Goal: Transaction & Acquisition: Purchase product/service

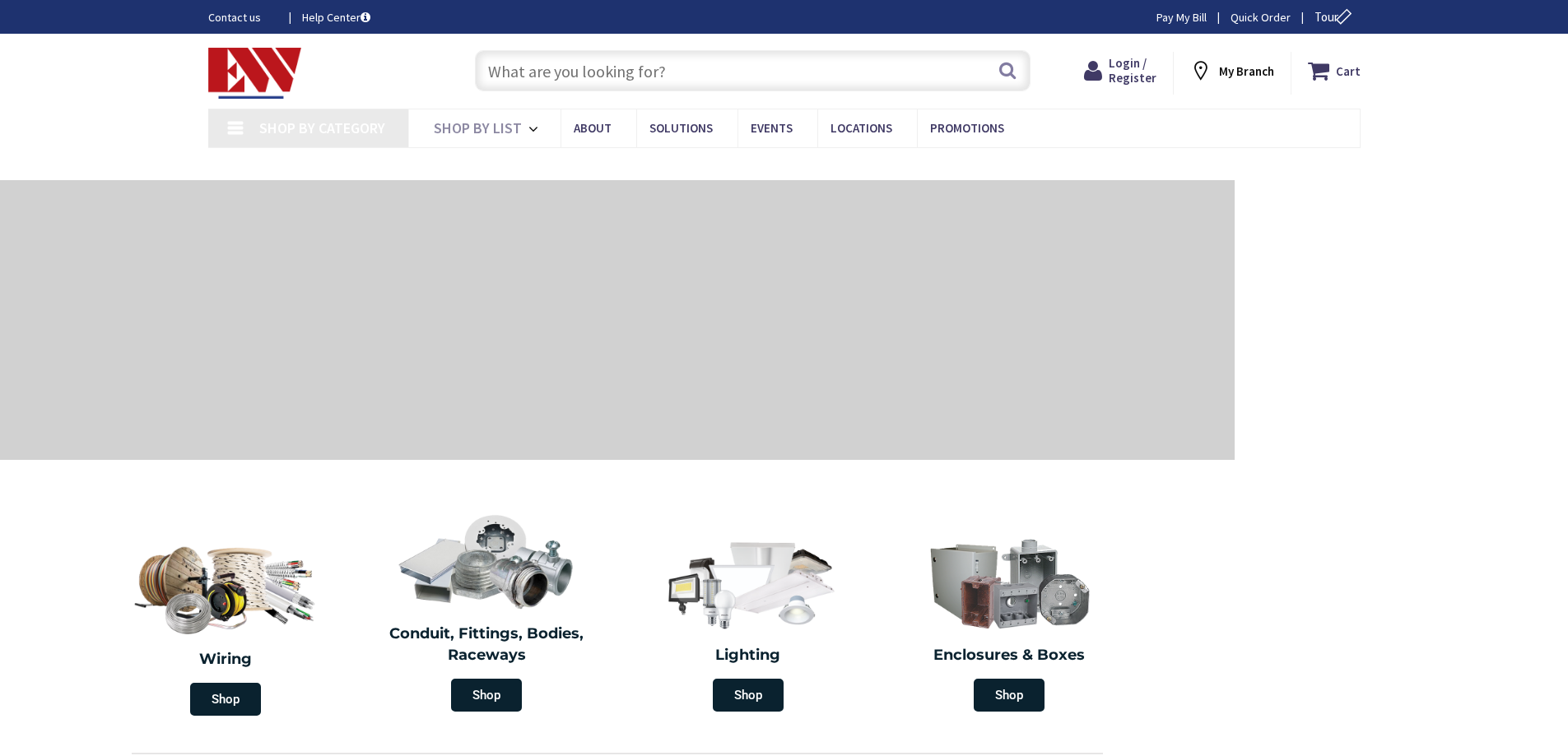
type input "[GEOGRAPHIC_DATA], [GEOGRAPHIC_DATA]"
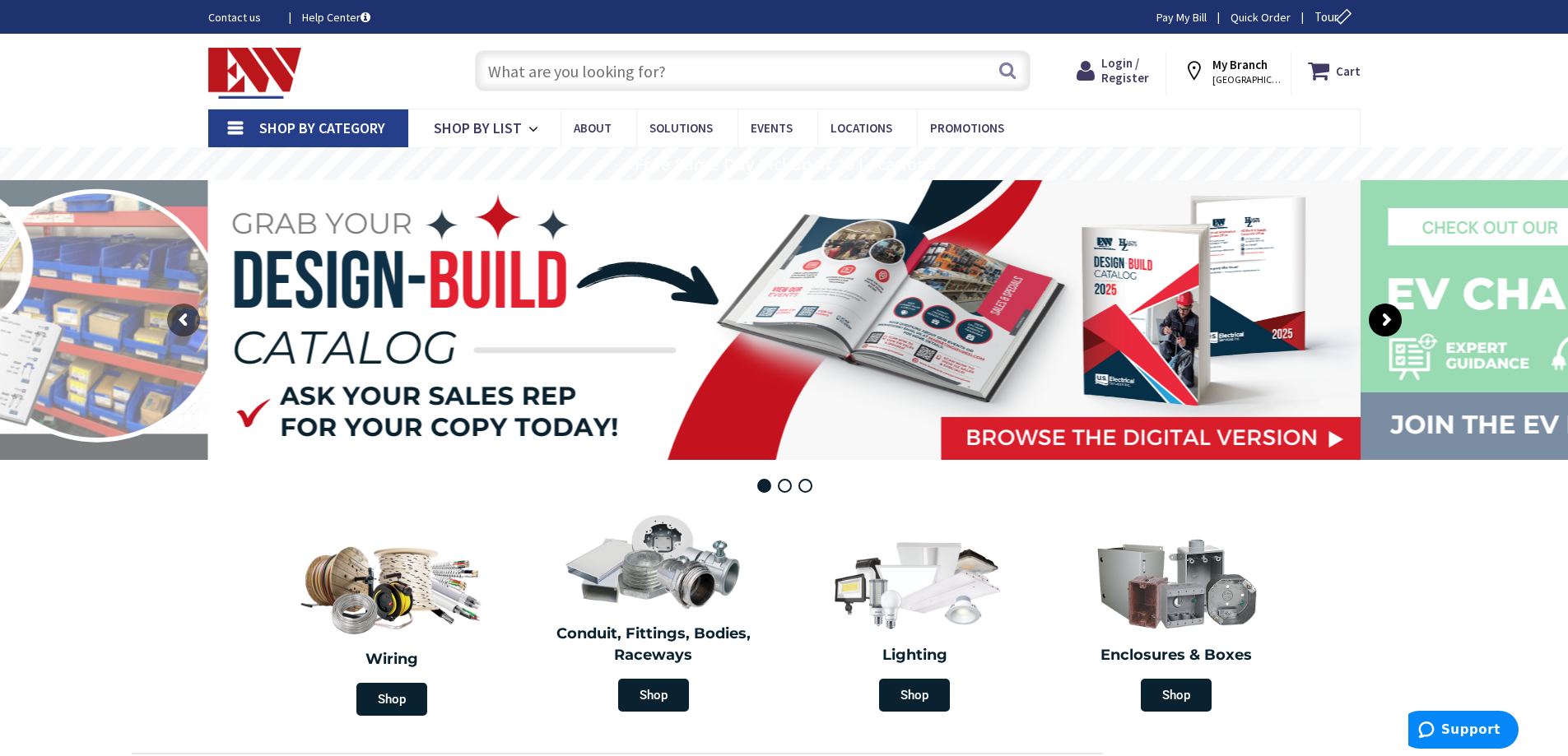
click at [1385, 319] on rs-arrow at bounding box center [1386, 320] width 33 height 33
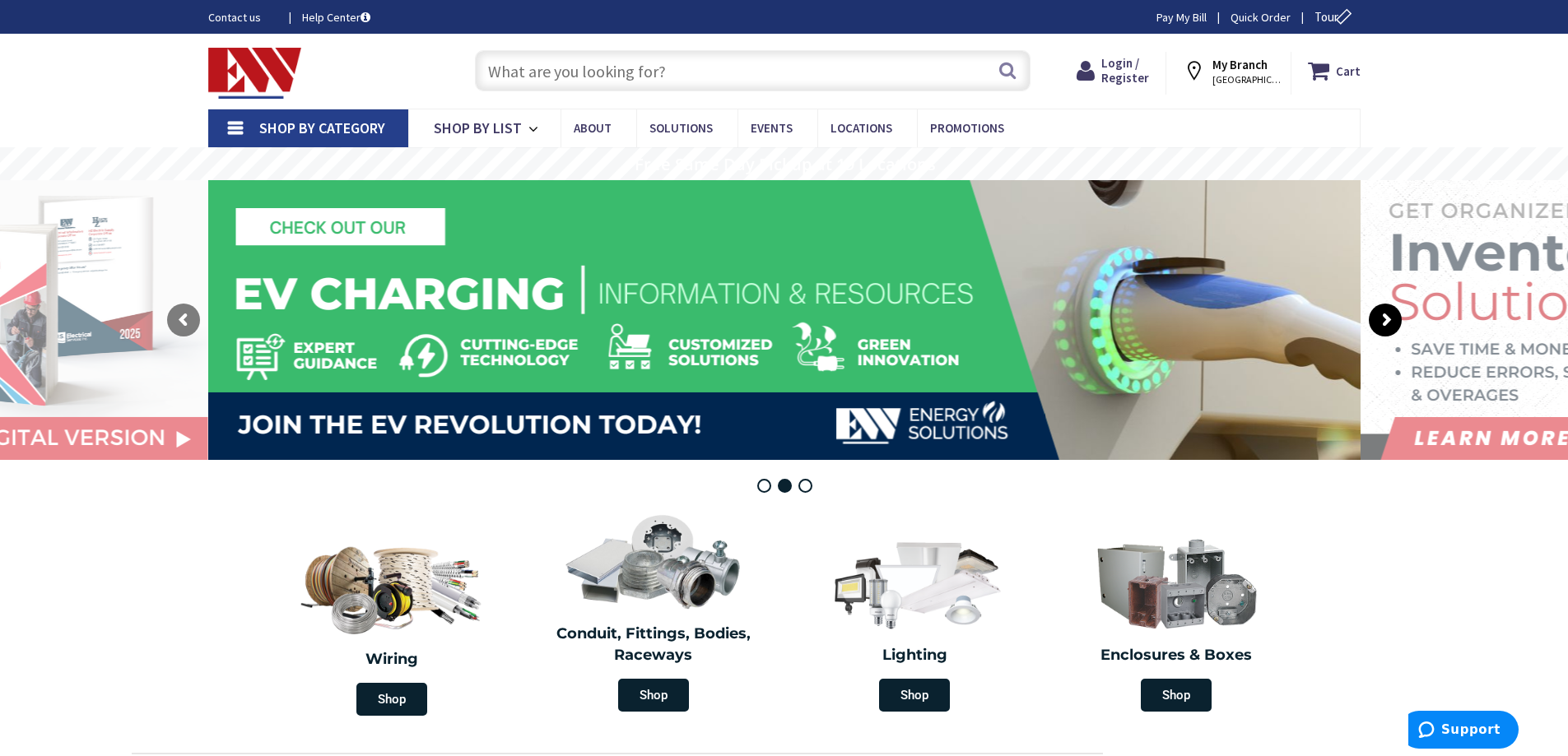
click at [1385, 319] on rs-arrow at bounding box center [1386, 320] width 33 height 33
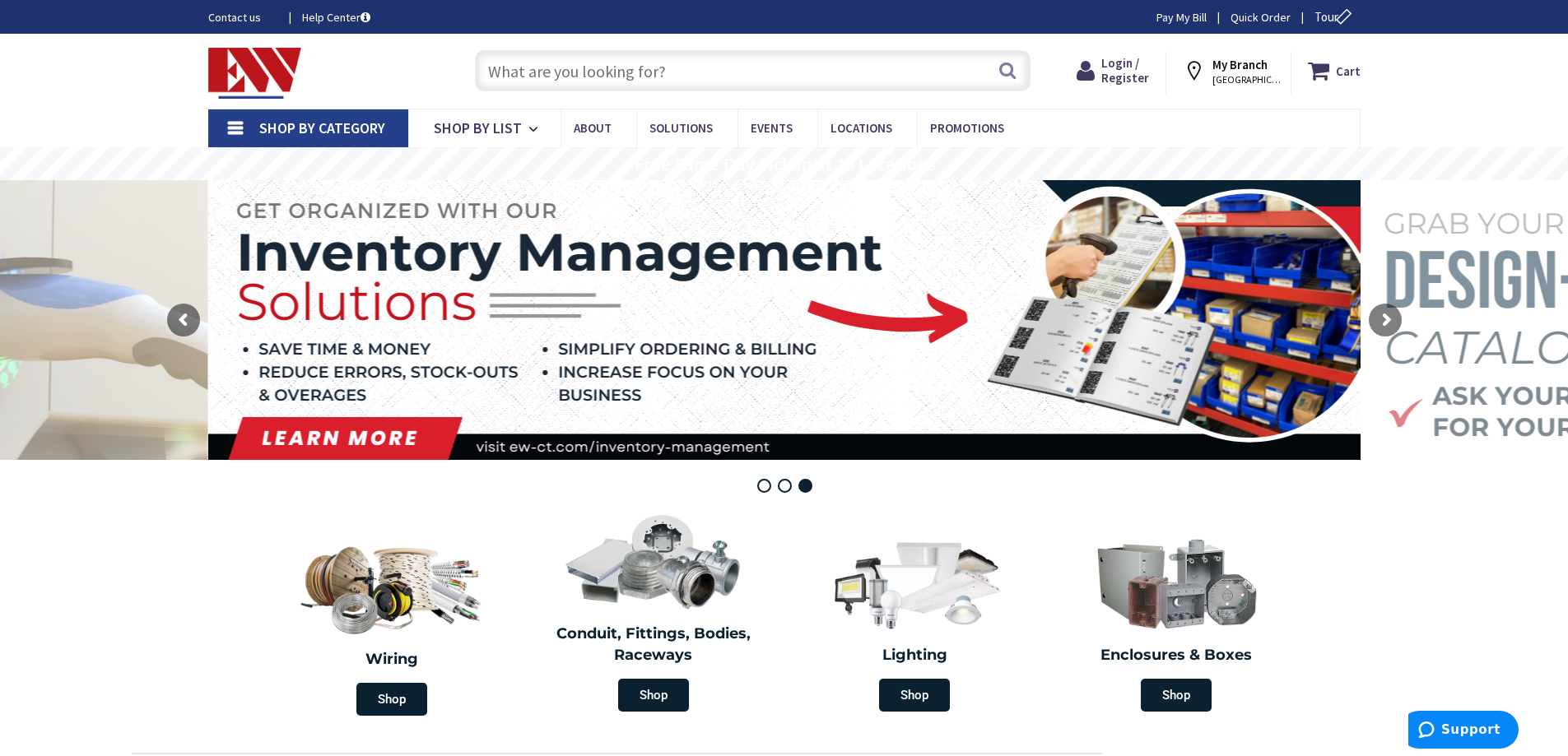
click at [644, 84] on input "text" at bounding box center [752, 71] width 556 height 41
click at [736, 63] on input "text" at bounding box center [752, 71] width 556 height 41
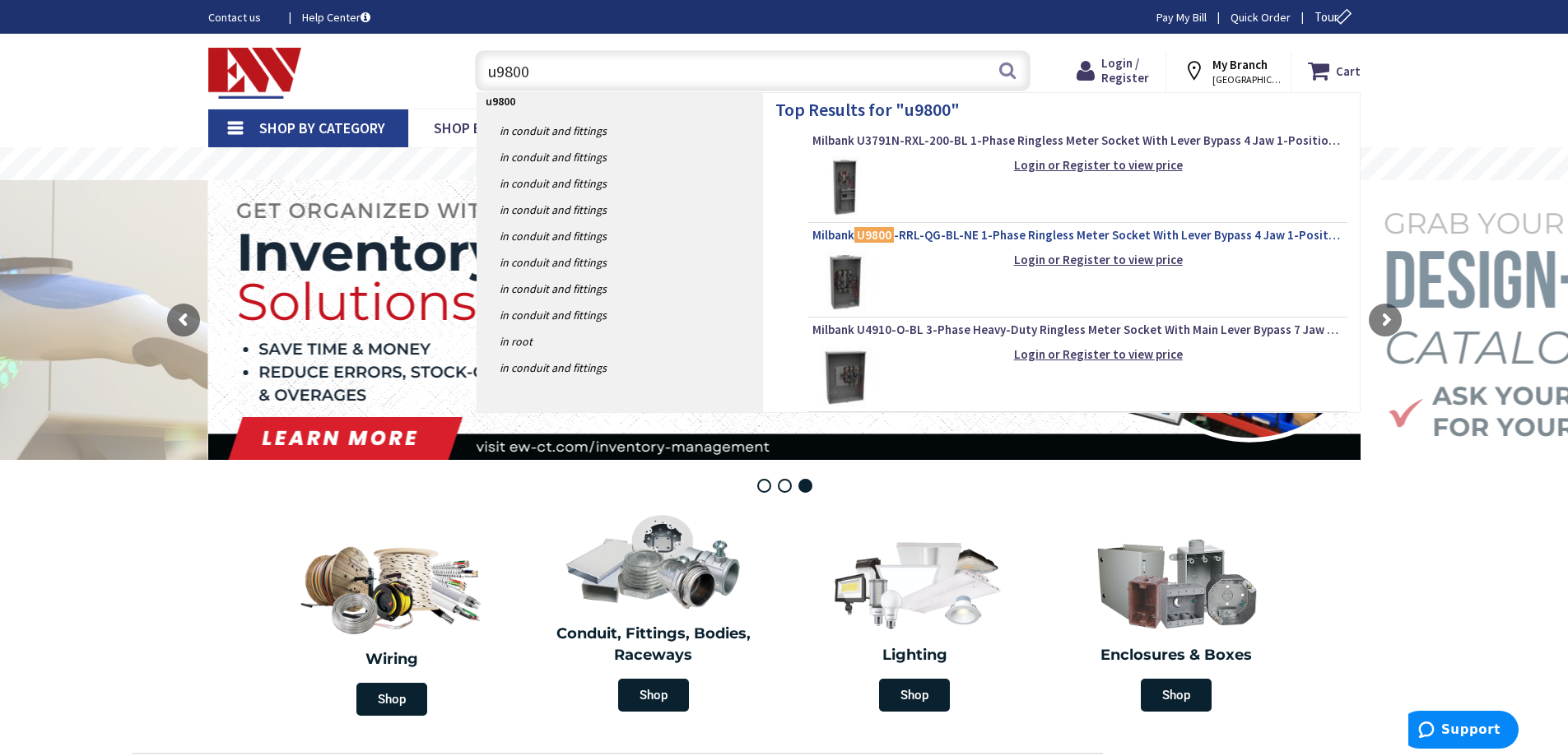
type input "u9800"
click at [930, 229] on span "Milbank U9800 -RRL-QG-BL-NE 1-Phase Ringless Meter Socket With Lever Bypass 4 J…" at bounding box center [1078, 235] width 531 height 17
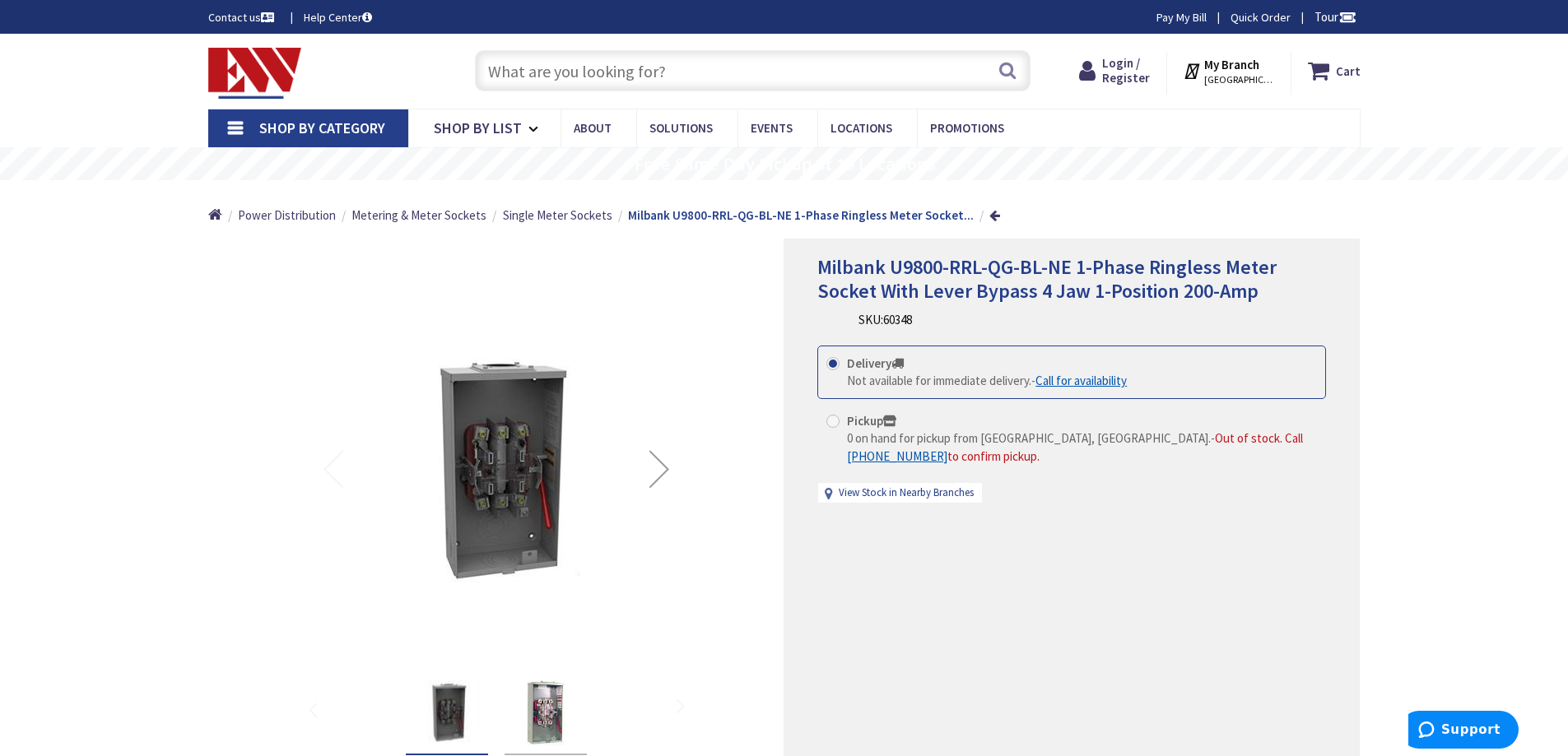
drag, startPoint x: 0, startPoint y: 0, endPoint x: 879, endPoint y: 253, distance: 914.7
click at [879, 253] on div "Milbank U9800-RRL-QG-BL-NE 1-Phase Ringless Meter Socket With Lever Bypass 4 Ja…" at bounding box center [1072, 522] width 576 height 567
click at [1224, 84] on span "[GEOGRAPHIC_DATA], [GEOGRAPHIC_DATA]" at bounding box center [1239, 80] width 70 height 13
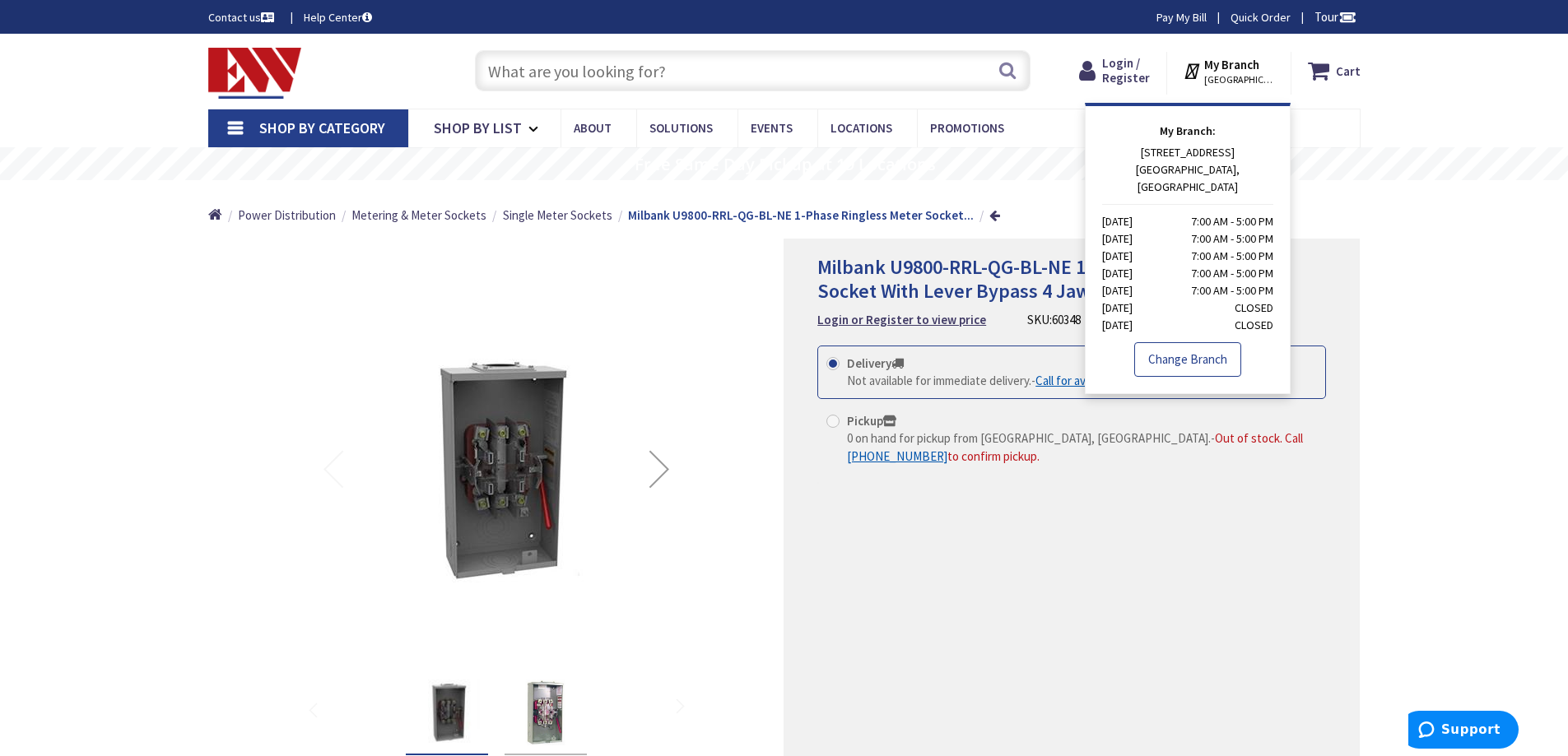
click at [1146, 359] on link "Change Branch" at bounding box center [1188, 360] width 107 height 35
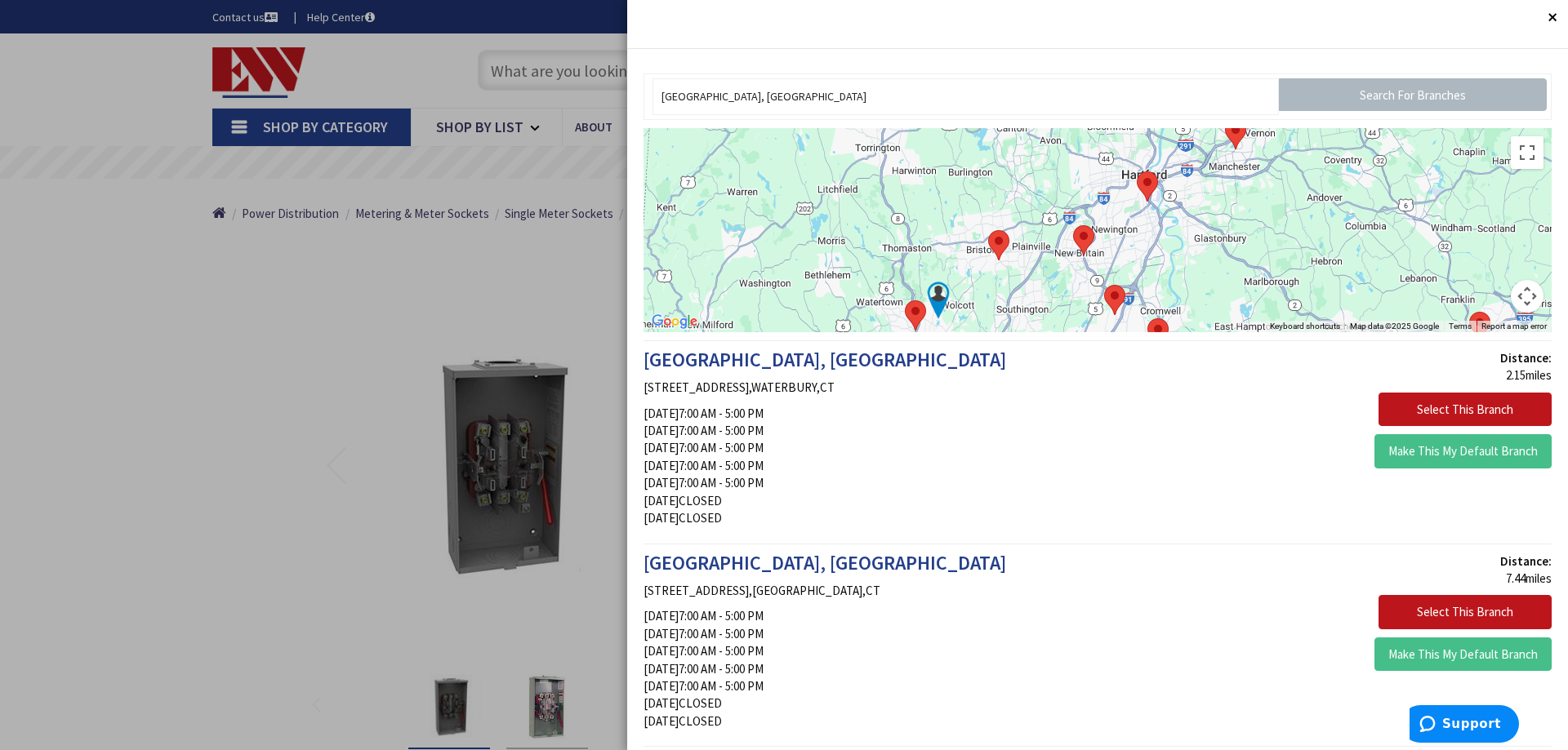
drag, startPoint x: 1195, startPoint y: 173, endPoint x: 1031, endPoint y: 269, distance: 190.0
click at [1031, 269] on div at bounding box center [1098, 230] width 908 height 204
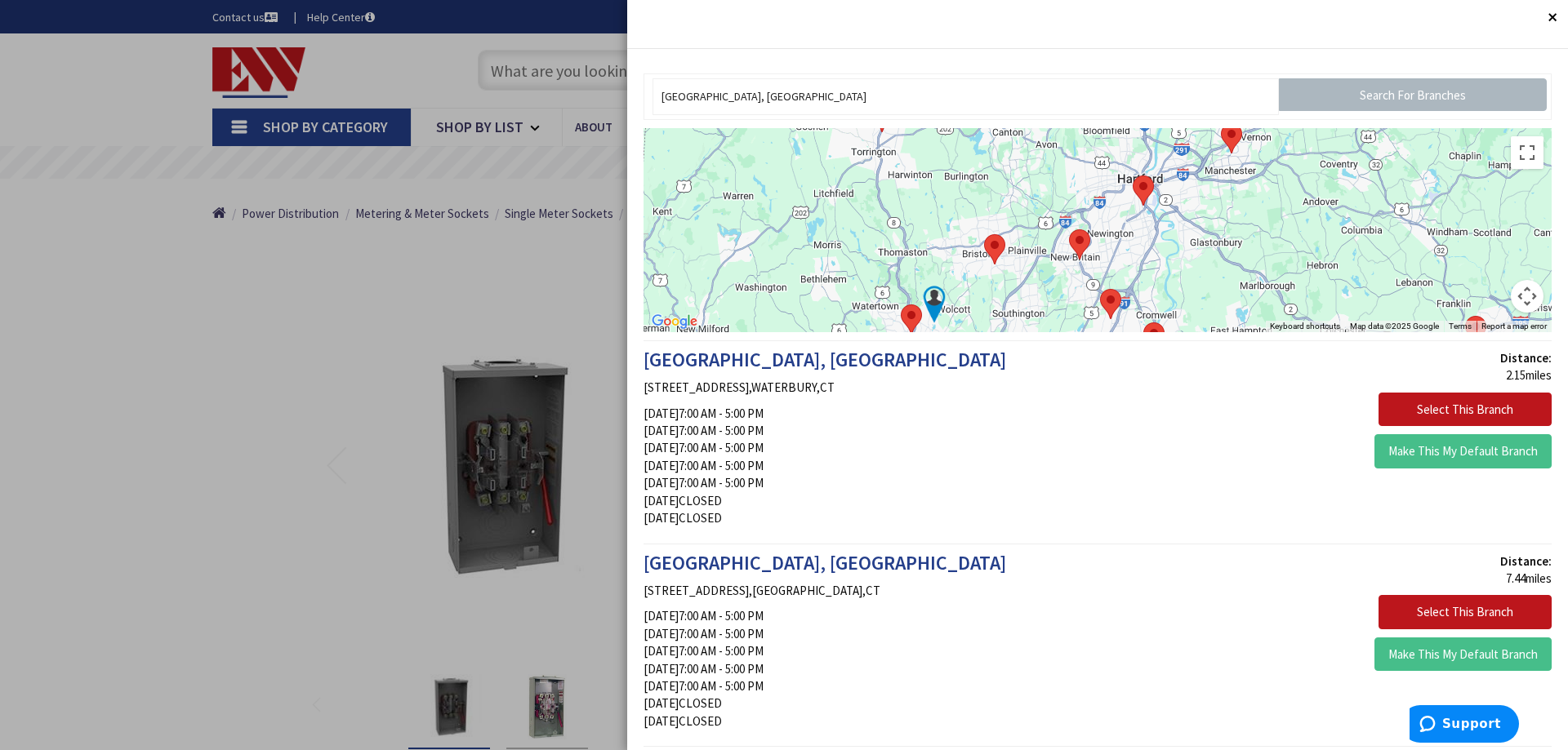
click at [1230, 150] on img at bounding box center [1231, 138] width 21 height 30
click at [1221, 124] on area at bounding box center [1221, 124] width 0 height 0
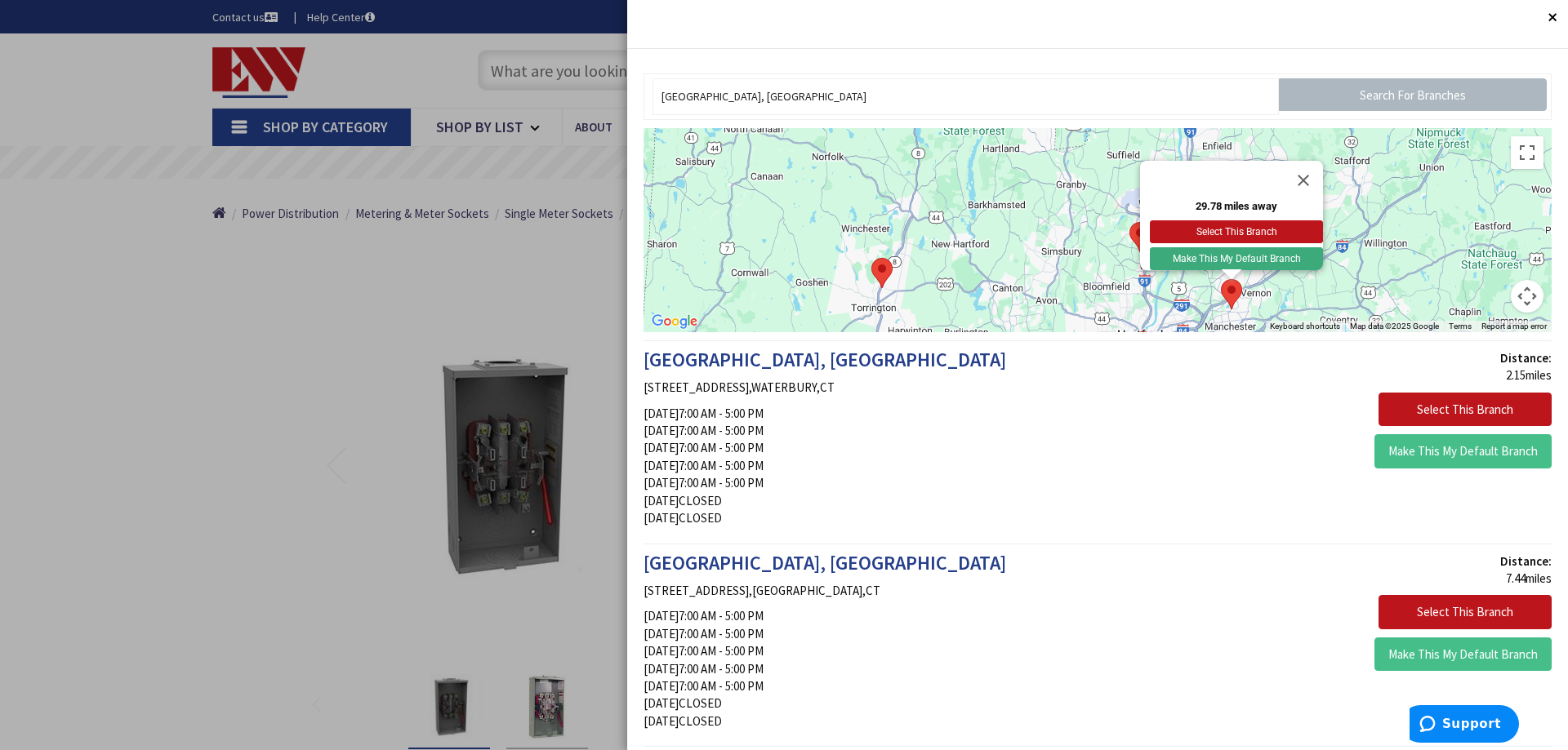
click at [1226, 247] on button "Make This My Default Branch" at bounding box center [1236, 259] width 173 height 23
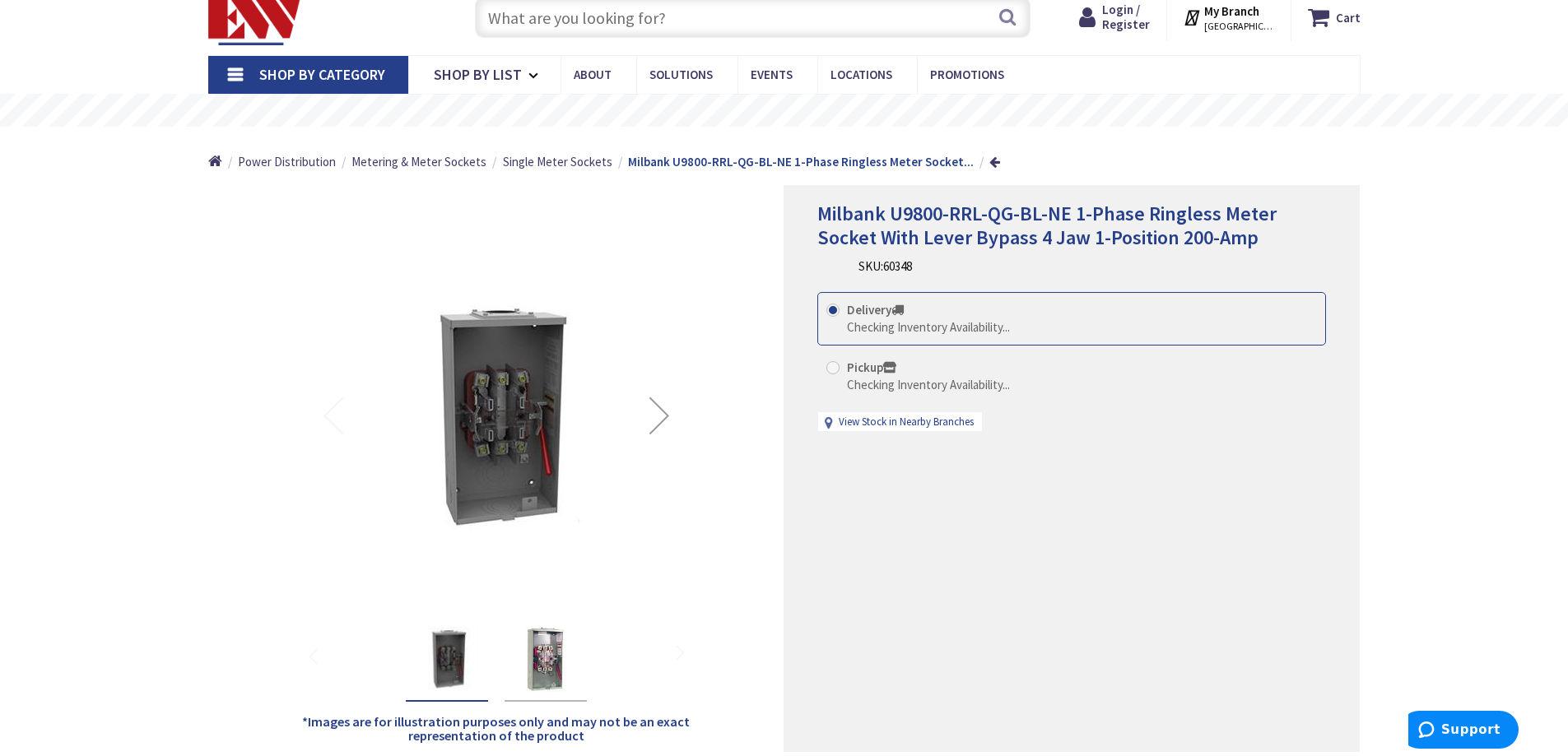
scroll to position [83, 0]
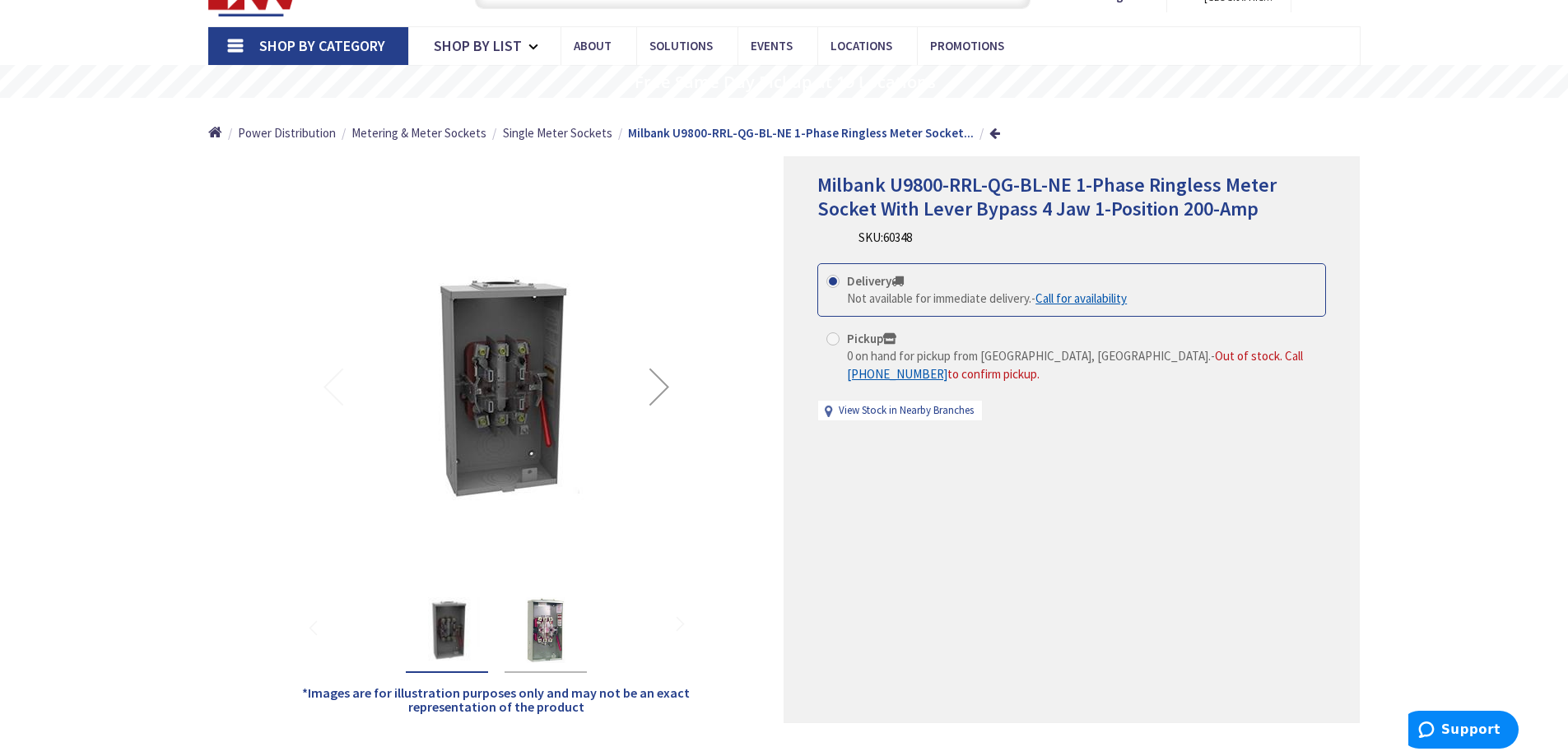
drag, startPoint x: 911, startPoint y: 208, endPoint x: 900, endPoint y: 206, distance: 11.2
click at [900, 206] on span "Milbank U9800-RRL-QG-BL-NE 1-Phase Ringless Meter Socket With Lever Bypass 4 Ja…" at bounding box center [1047, 196] width 459 height 50
